Goal: Information Seeking & Learning: Find specific page/section

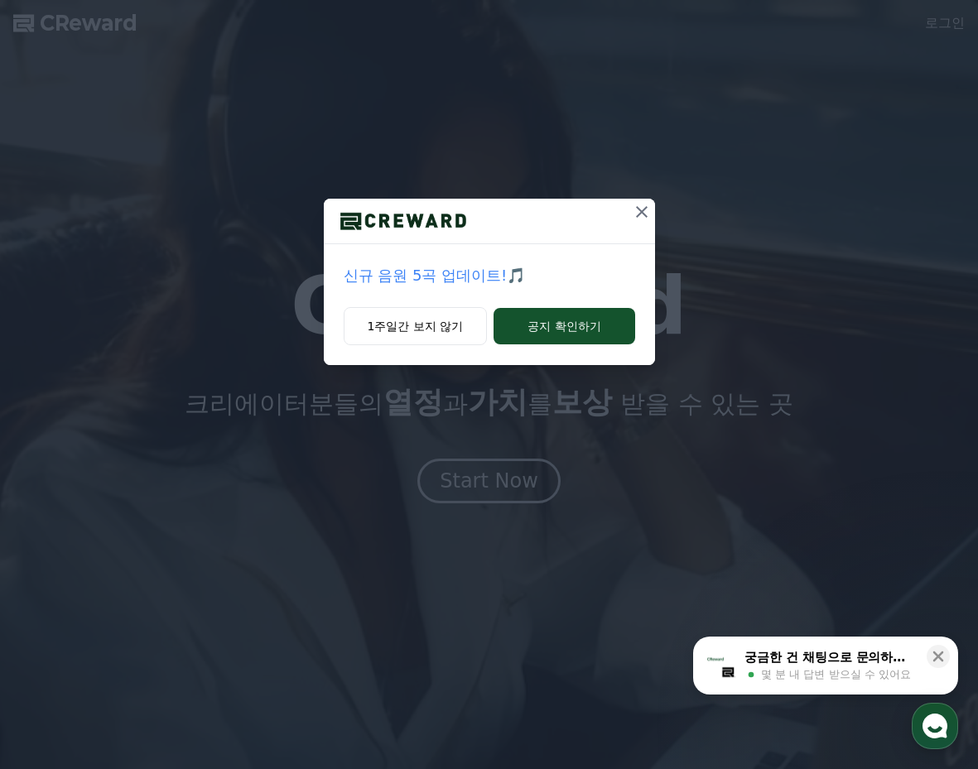
click at [646, 215] on icon at bounding box center [642, 212] width 20 height 20
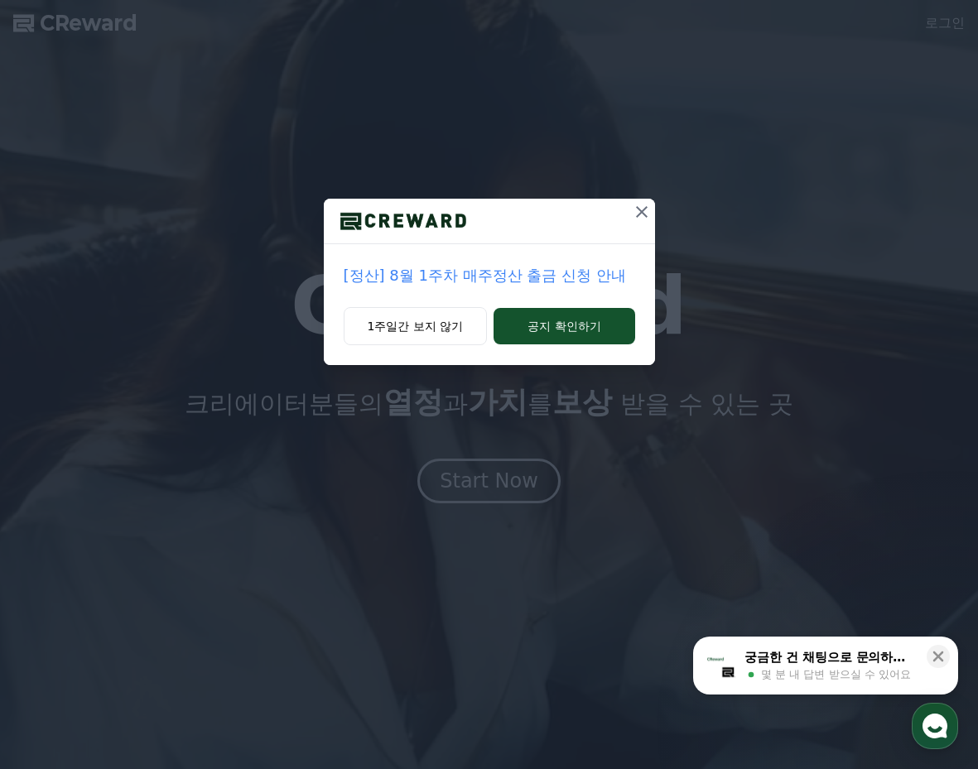
click at [649, 209] on icon at bounding box center [642, 212] width 20 height 20
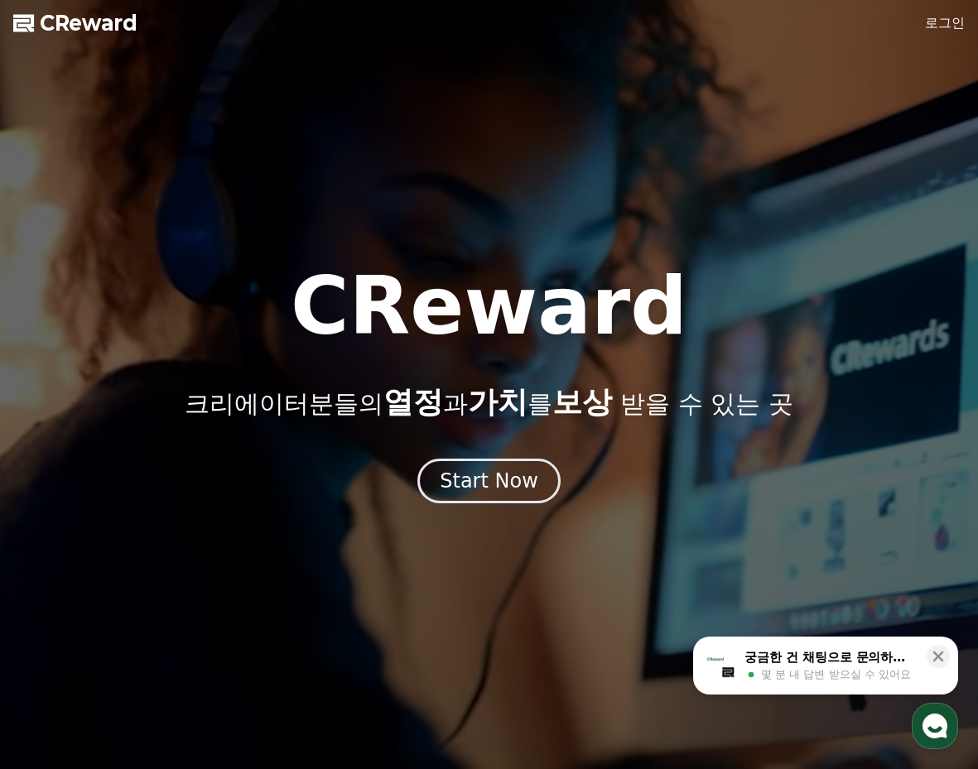
click at [944, 22] on link "로그인" at bounding box center [945, 23] width 40 height 20
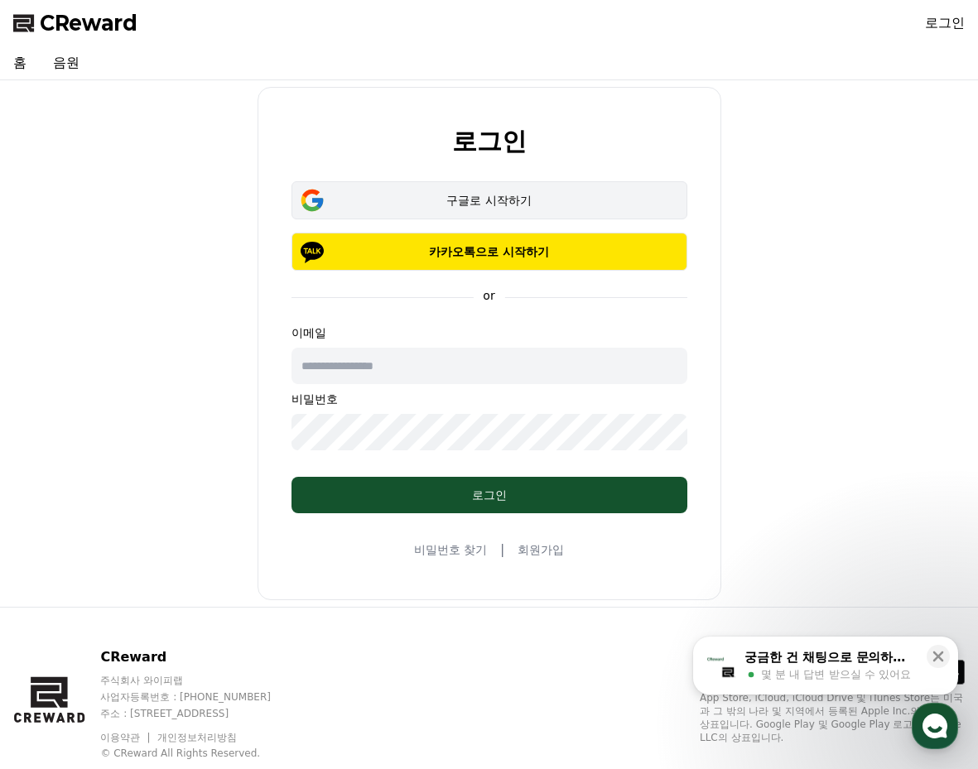
click at [444, 195] on div "구글로 시작하기" at bounding box center [489, 200] width 348 height 17
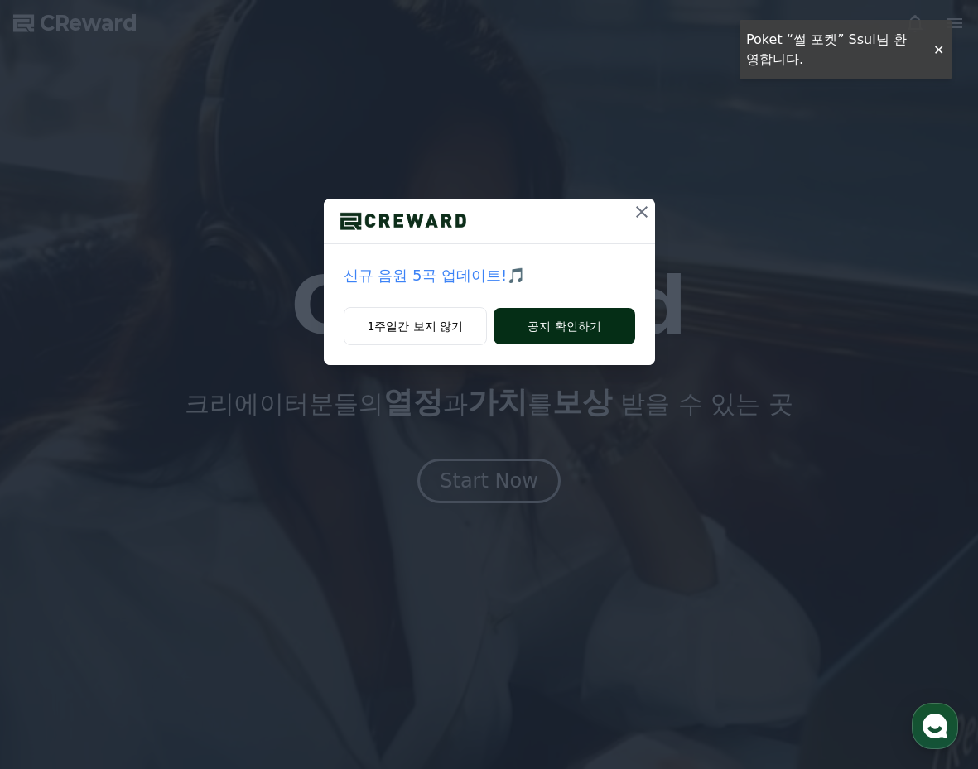
click at [595, 320] on button "공지 확인하기" at bounding box center [563, 326] width 141 height 36
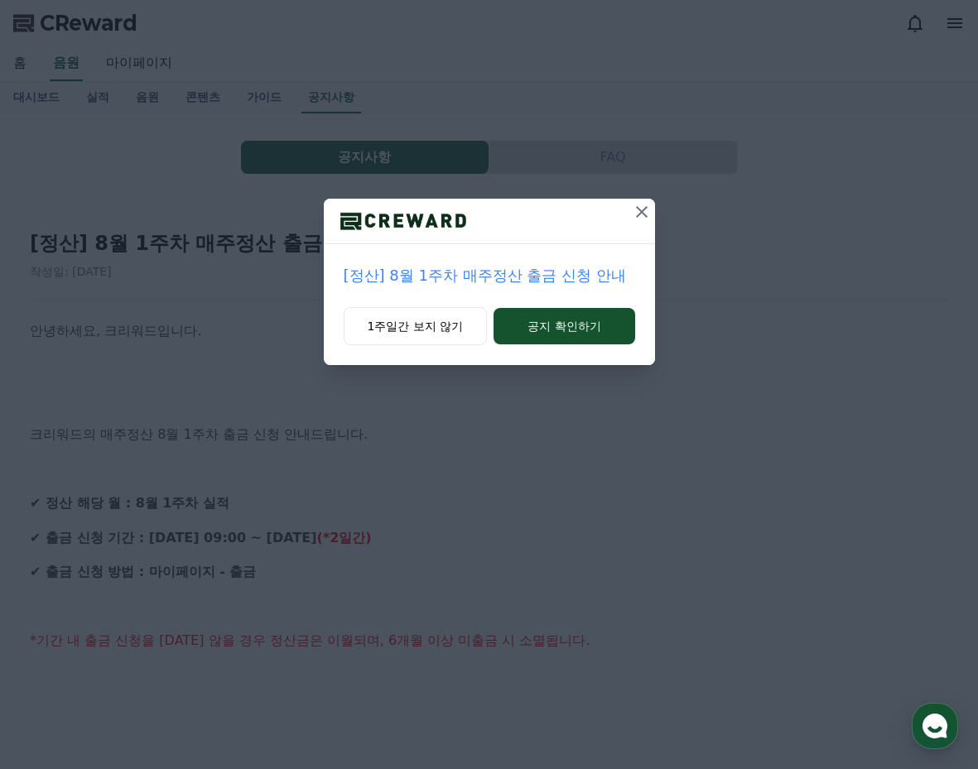
click at [649, 209] on icon at bounding box center [642, 212] width 20 height 20
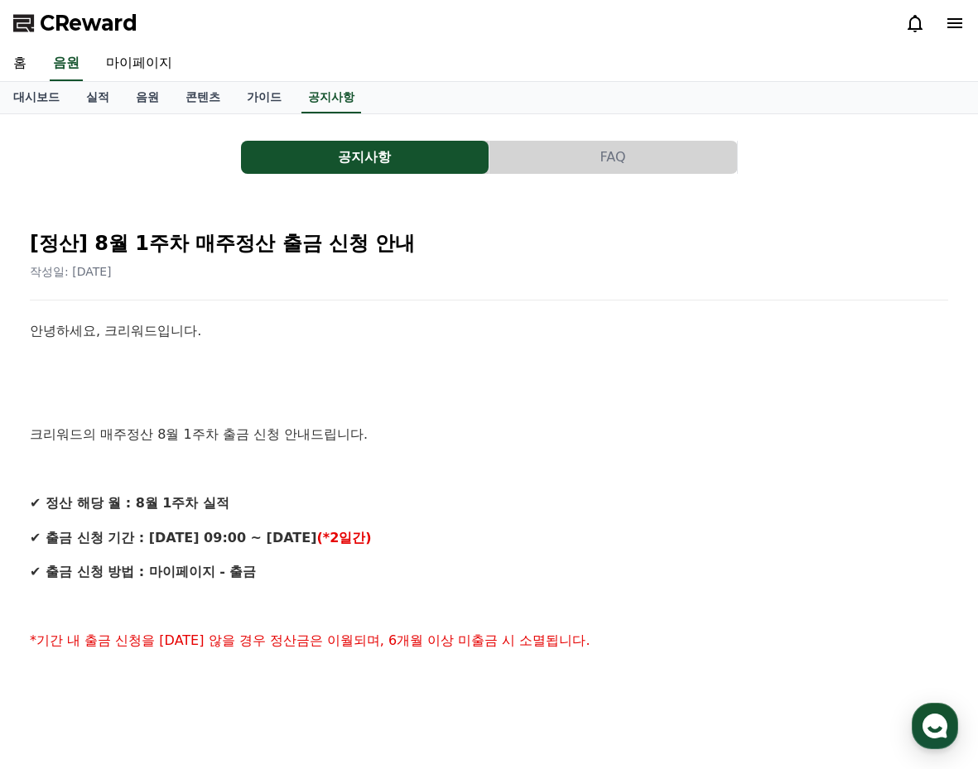
drag, startPoint x: 190, startPoint y: 538, endPoint x: 354, endPoint y: 548, distance: 164.2
click at [353, 548] on p "✔ 출금 신청 기간 : 8/13 (수) 09:00 ~ 8/14 (목) (*2일간)" at bounding box center [489, 538] width 918 height 22
click at [58, 56] on link "음원" at bounding box center [66, 63] width 33 height 35
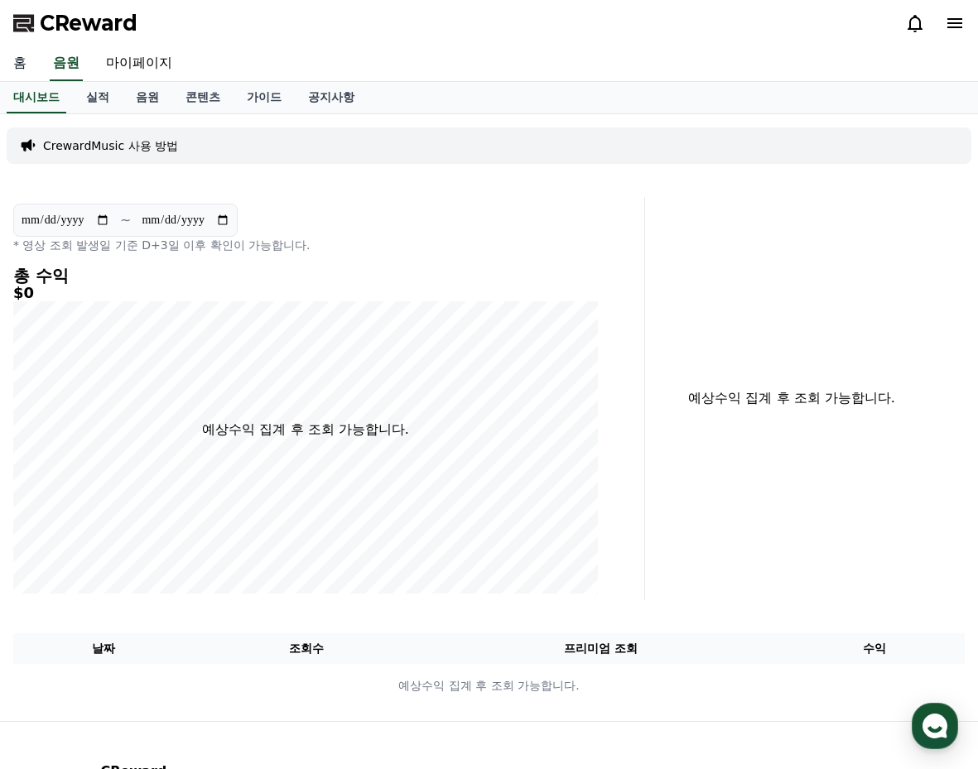
click at [21, 55] on link "홈" at bounding box center [20, 63] width 40 height 35
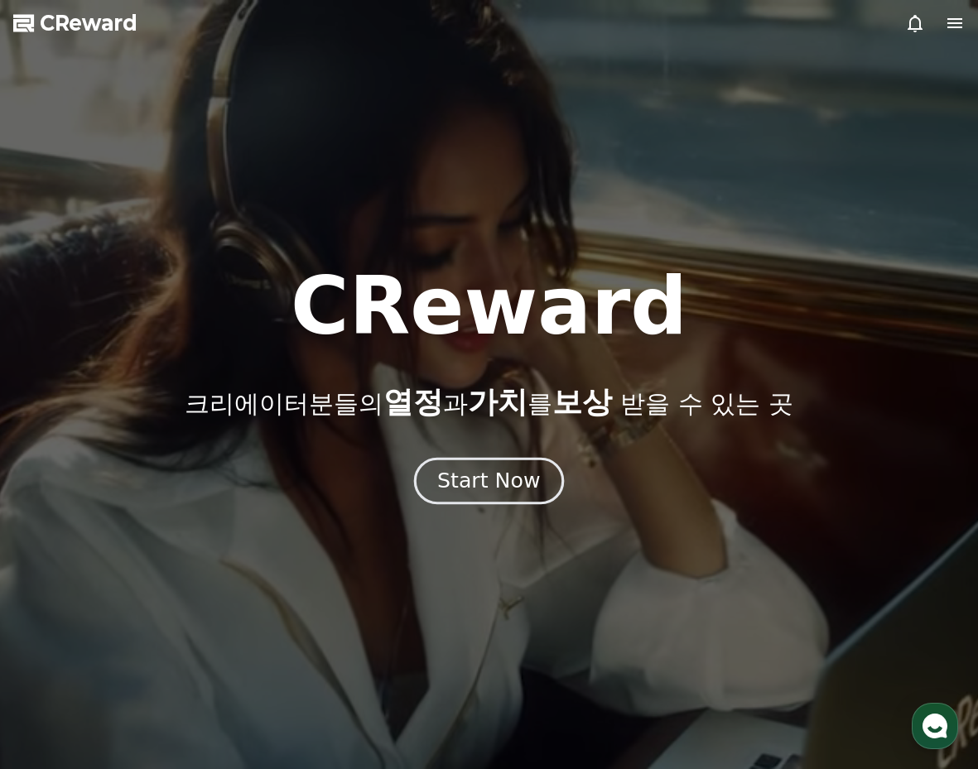
click at [489, 474] on div "Start Now" at bounding box center [488, 481] width 103 height 28
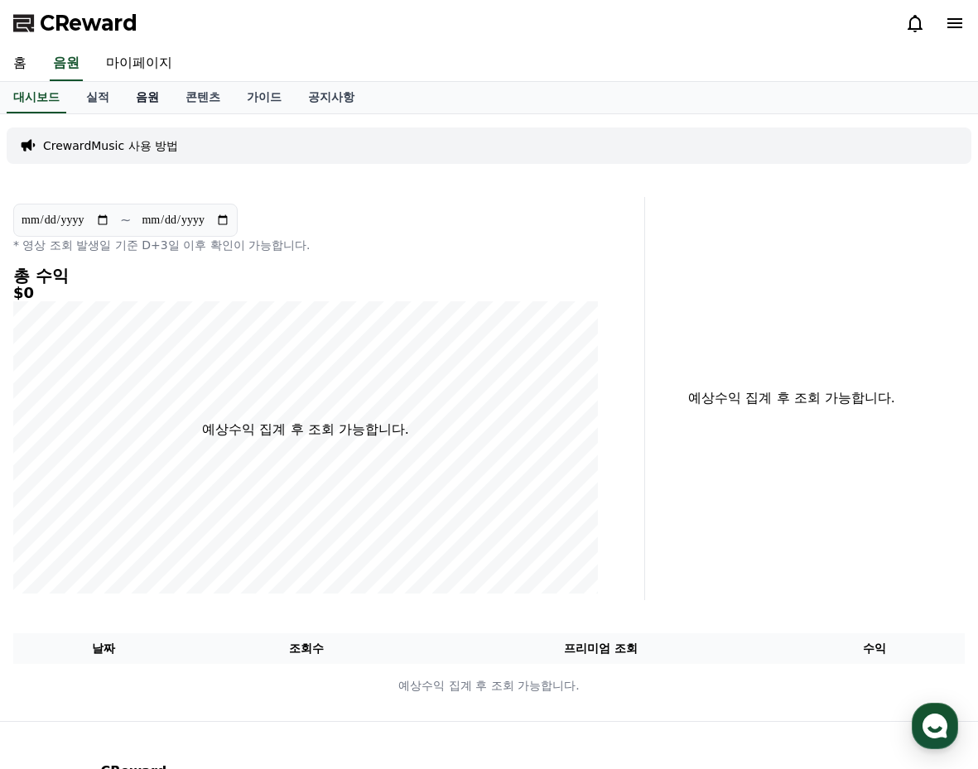
click at [147, 99] on link "음원" at bounding box center [148, 97] width 50 height 31
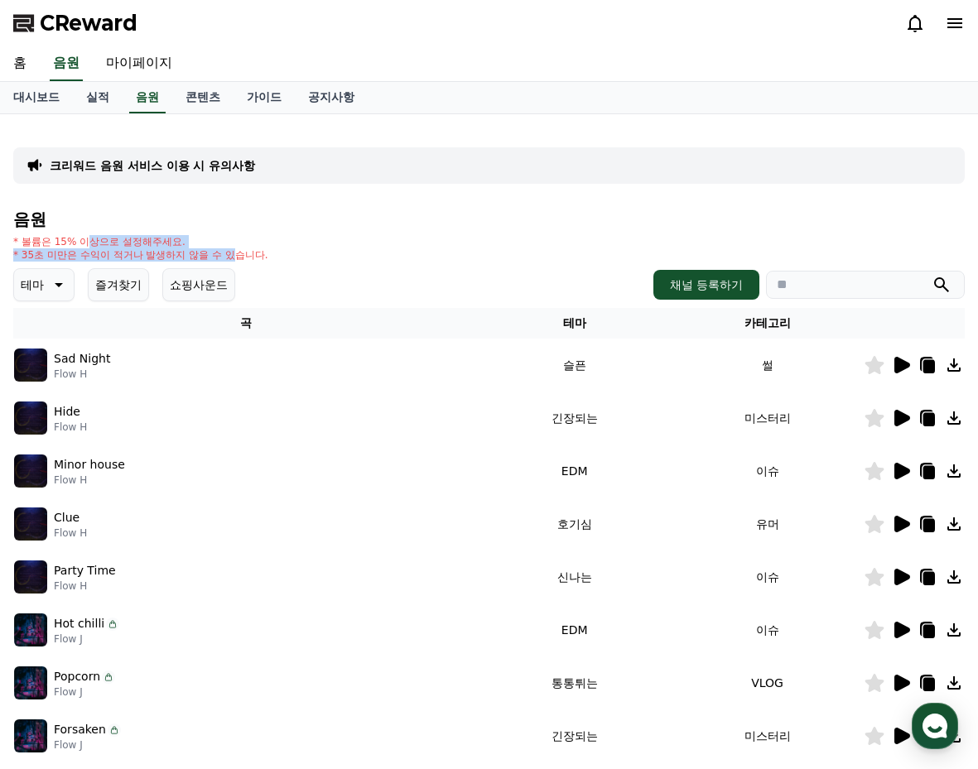
drag, startPoint x: 90, startPoint y: 245, endPoint x: 233, endPoint y: 252, distance: 142.5
click at [233, 252] on div "* 볼륨은 15% 이상으로 설정해주세요. * 35초 미만은 수익이 적거나 발생하지 않을 수 있습니다." at bounding box center [140, 248] width 255 height 26
click at [827, 273] on input "search" at bounding box center [865, 285] width 199 height 28
paste input "**********"
click at [951, 282] on input "**********" at bounding box center [865, 285] width 199 height 28
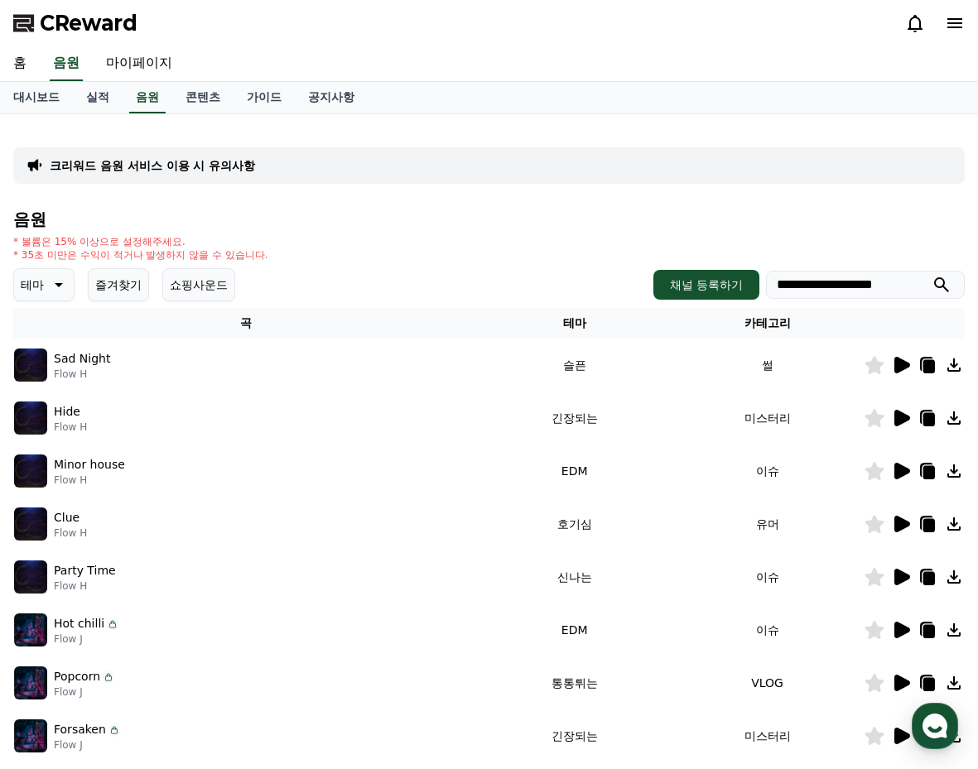
click at [940, 282] on icon "submit" at bounding box center [941, 285] width 20 height 20
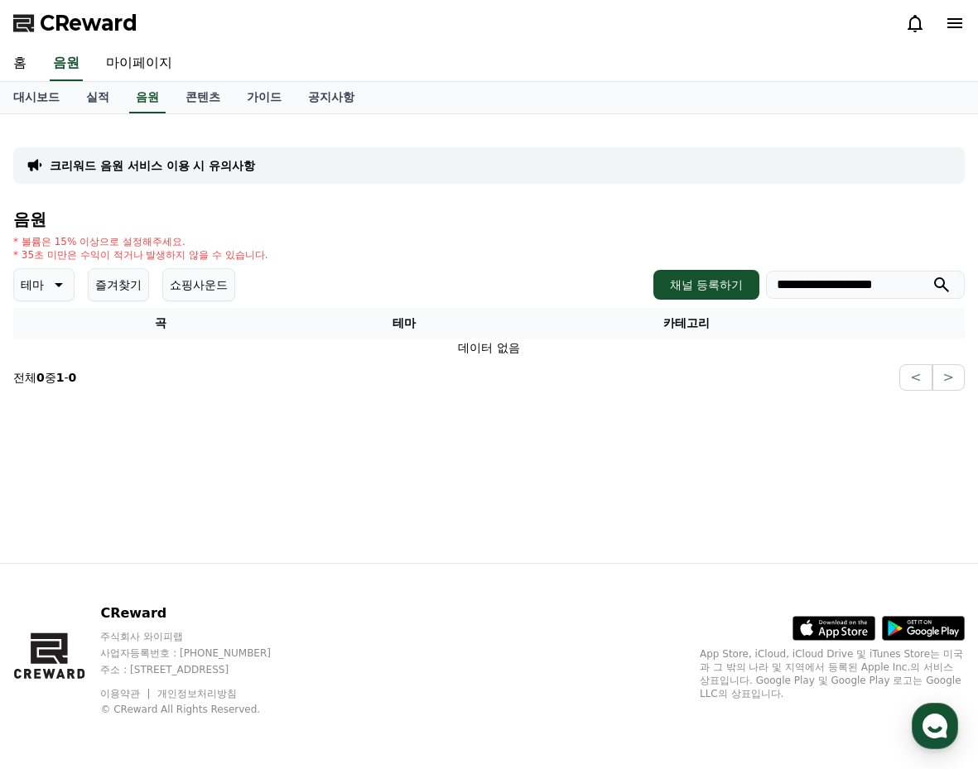
click at [858, 286] on input "**********" at bounding box center [865, 285] width 199 height 28
paste input "search"
type input "**********"
click at [942, 288] on icon "submit" at bounding box center [941, 285] width 20 height 20
